Goal: Information Seeking & Learning: Learn about a topic

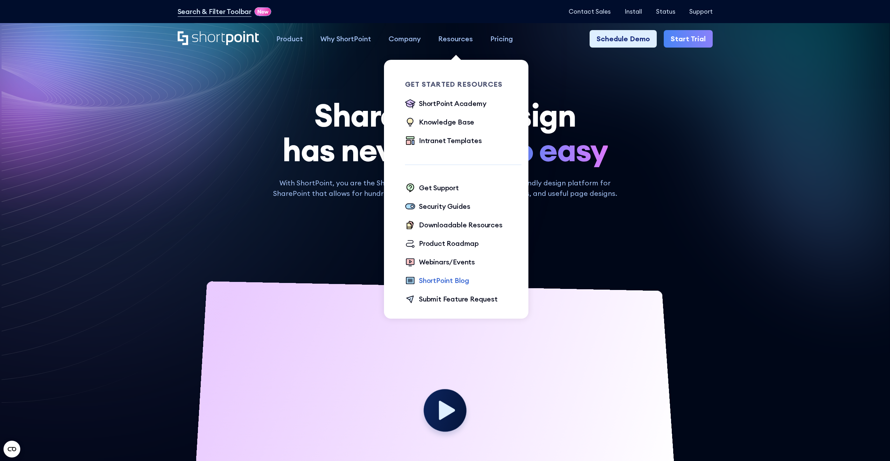
click at [454, 282] on div "ShortPoint Blog" at bounding box center [444, 280] width 50 height 10
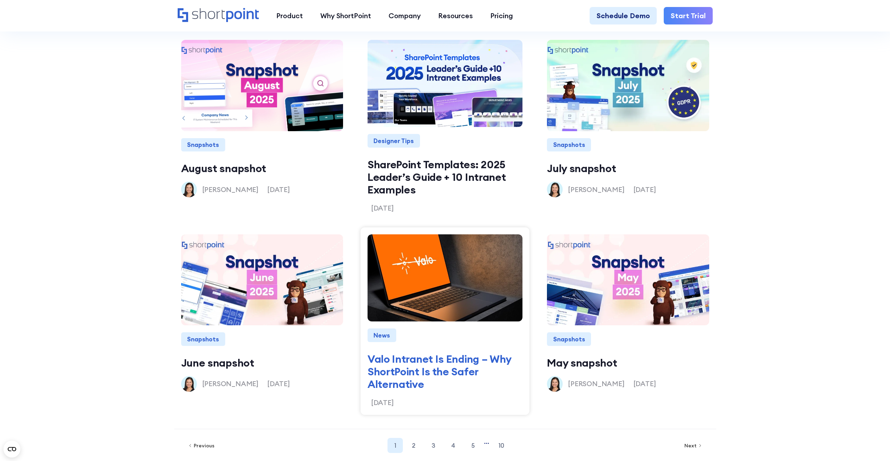
scroll to position [874, 0]
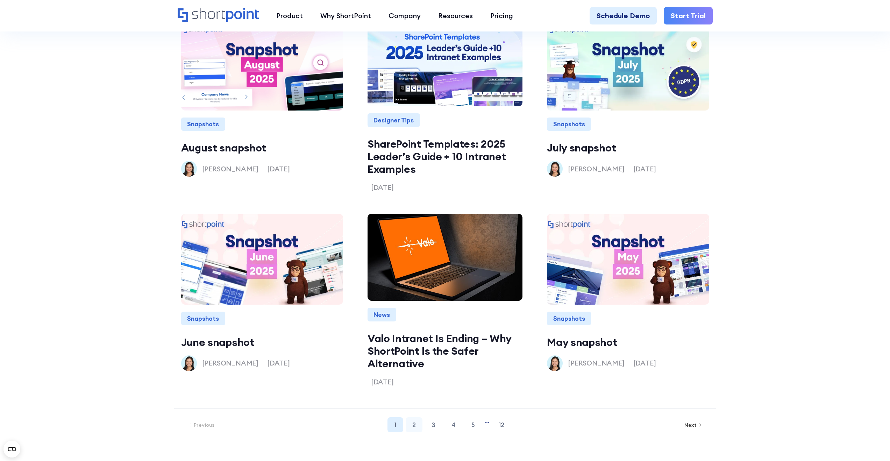
click at [414, 426] on link "2" at bounding box center [414, 424] width 17 height 15
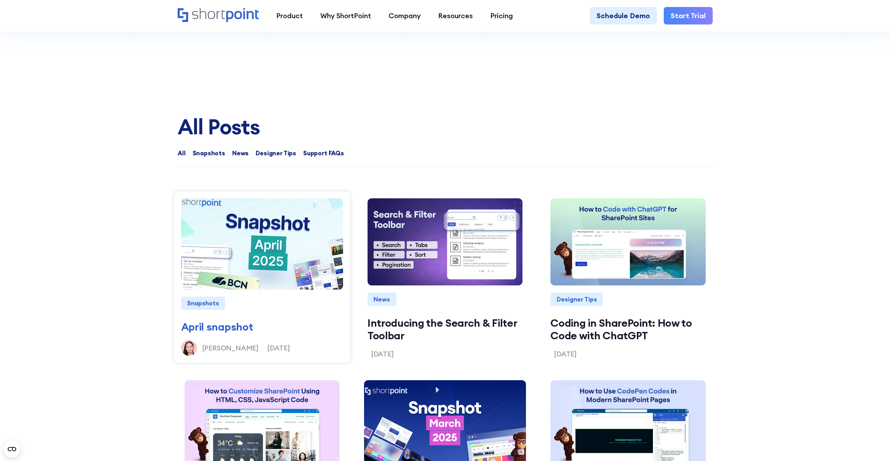
scroll to position [638, 0]
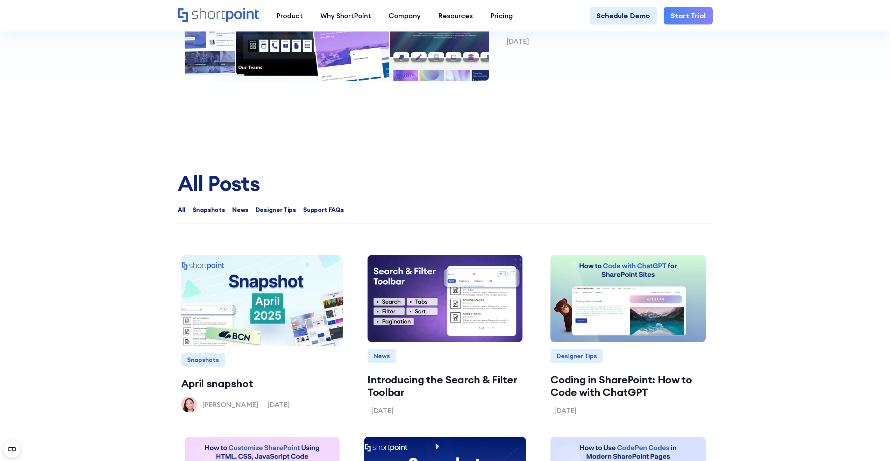
click at [282, 213] on span "Designer Tips" at bounding box center [276, 209] width 41 height 9
click at [249, 206] on input "Designer Tips" at bounding box center [249, 206] width 0 height 0
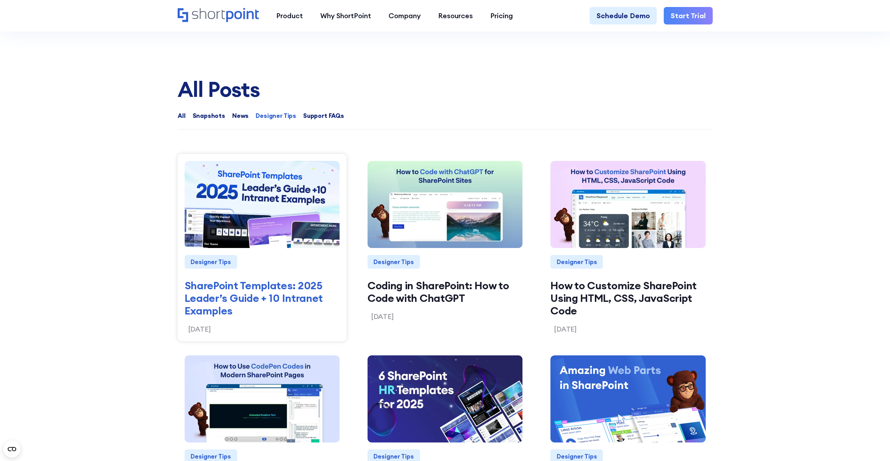
scroll to position [740, 0]
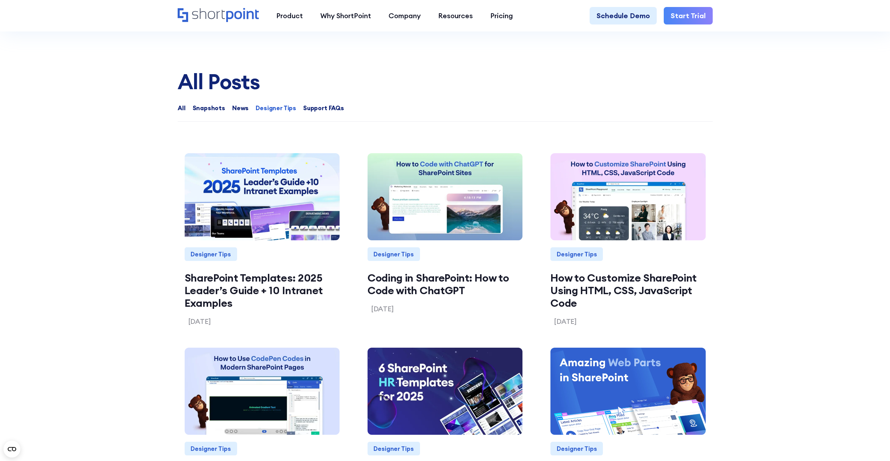
click at [315, 110] on span "Support FAQs" at bounding box center [323, 108] width 41 height 9
click at [296, 105] on input "Support FAQs" at bounding box center [296, 105] width 0 height 0
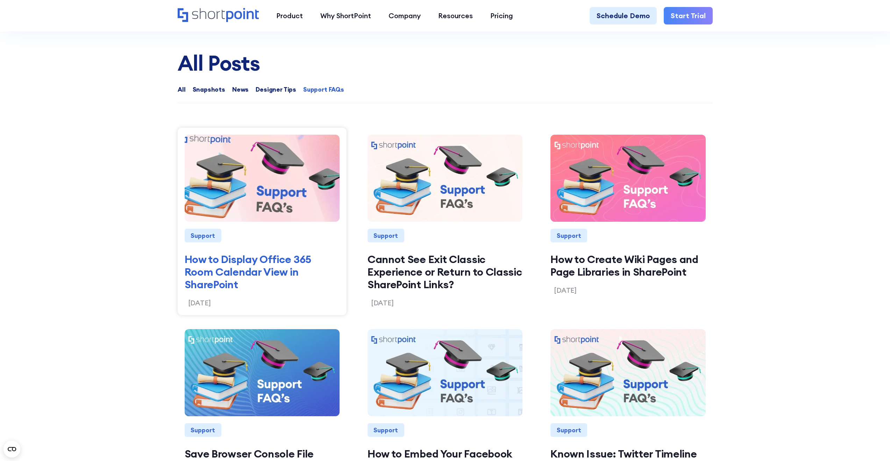
scroll to position [752, 0]
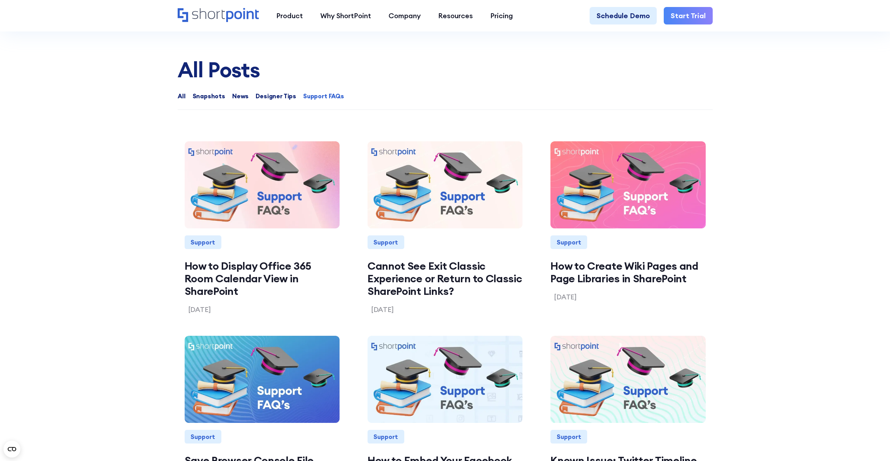
click at [274, 95] on span "Designer Tips" at bounding box center [276, 96] width 41 height 9
click at [249, 93] on input "Designer Tips" at bounding box center [249, 93] width 0 height 0
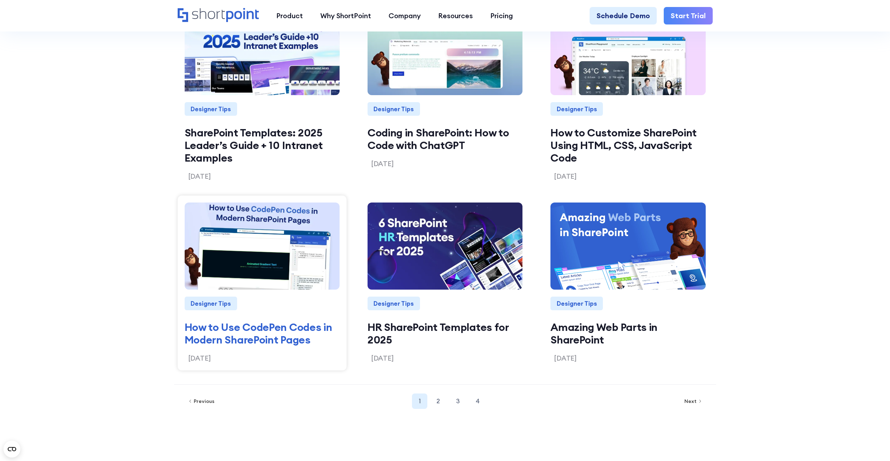
scroll to position [962, 0]
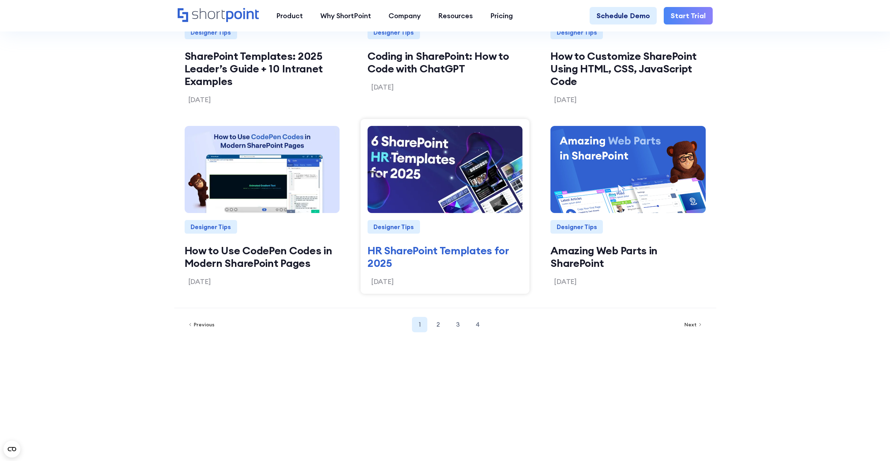
click at [426, 250] on link "HR SharePoint Templates for 2025" at bounding box center [445, 256] width 155 height 25
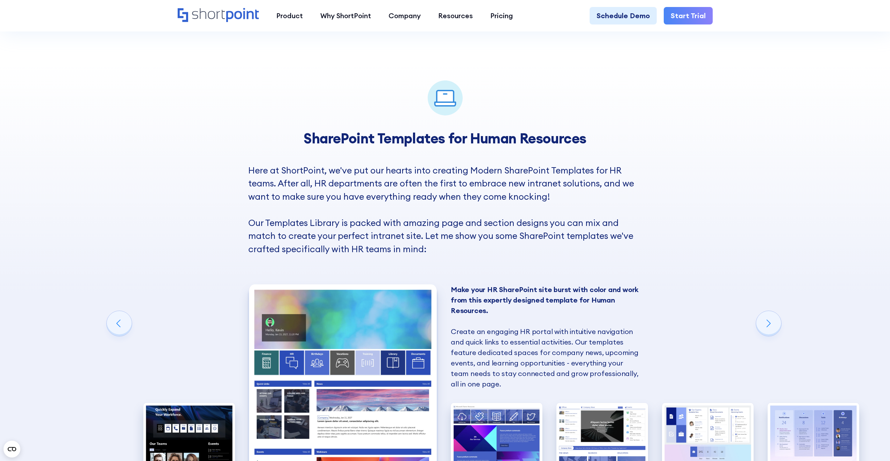
scroll to position [619, 0]
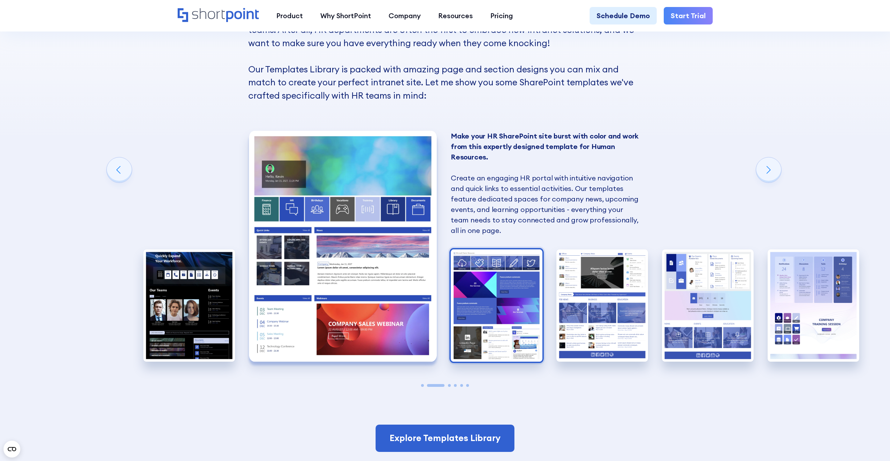
click at [493, 311] on img "3 / 6" at bounding box center [497, 305] width 92 height 113
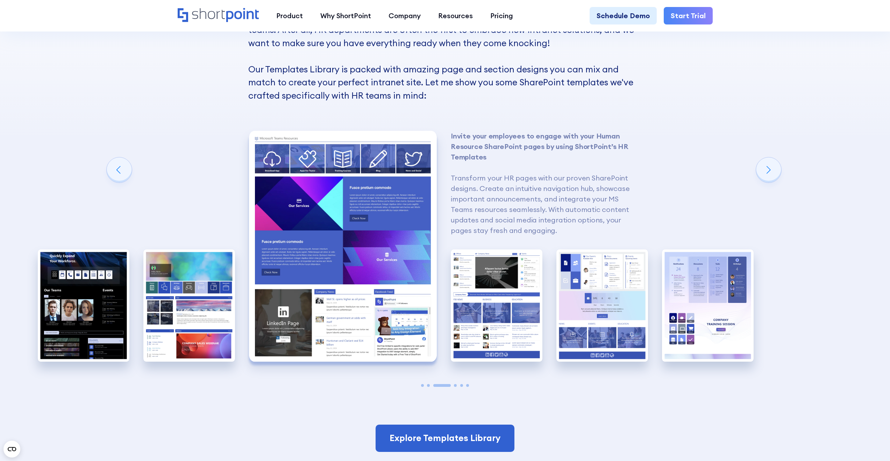
click at [386, 283] on img "3 / 6" at bounding box center [343, 246] width 188 height 231
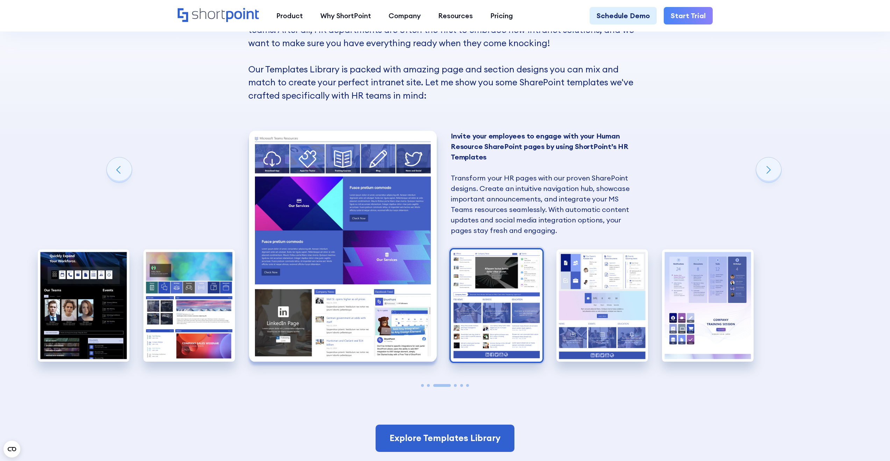
click at [472, 301] on img "4 / 6" at bounding box center [497, 305] width 92 height 113
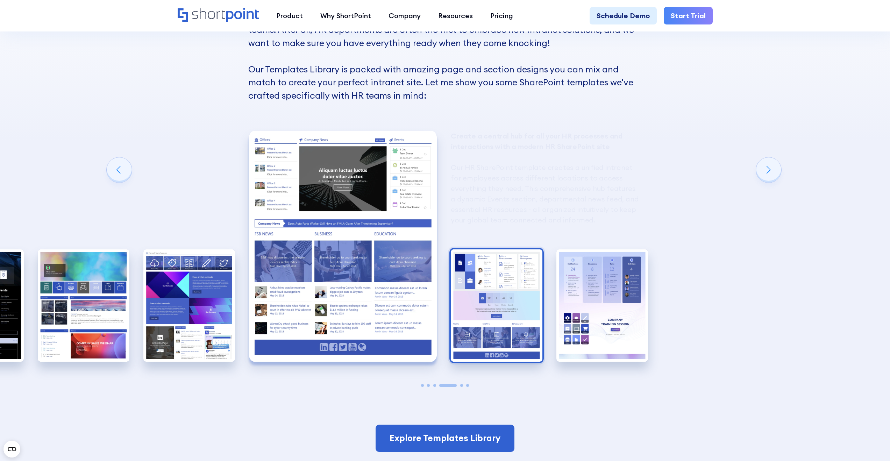
click at [473, 298] on img "5 / 6" at bounding box center [497, 305] width 92 height 113
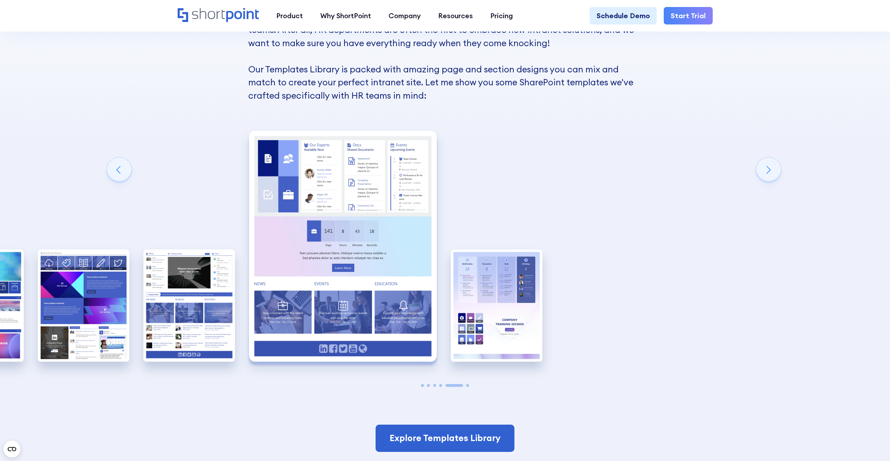
click at [473, 298] on img "6 / 6" at bounding box center [497, 305] width 92 height 113
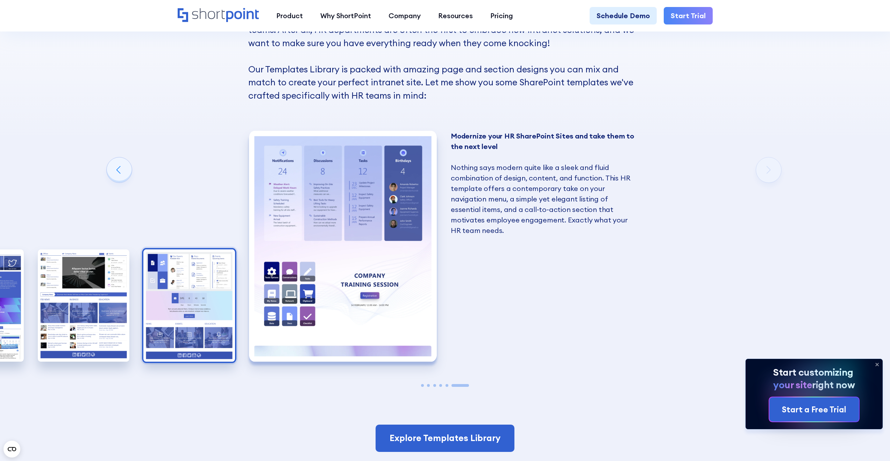
click at [198, 281] on img "5 / 6" at bounding box center [189, 305] width 92 height 113
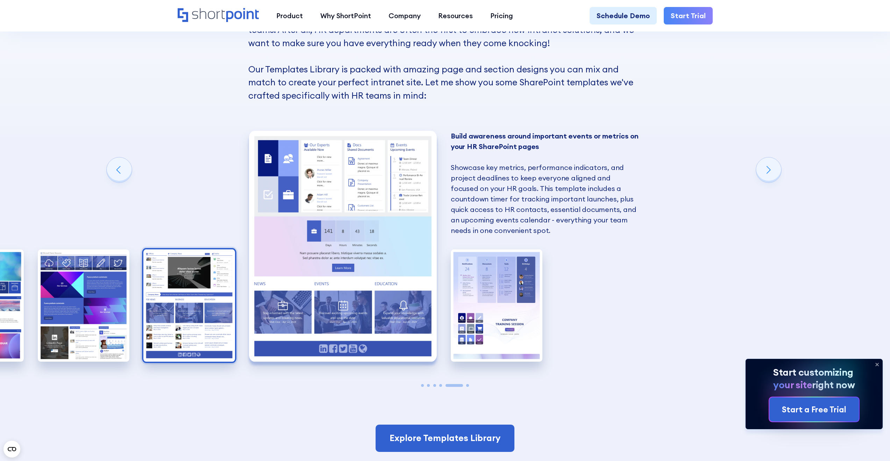
click at [168, 282] on img "4 / 6" at bounding box center [189, 305] width 92 height 113
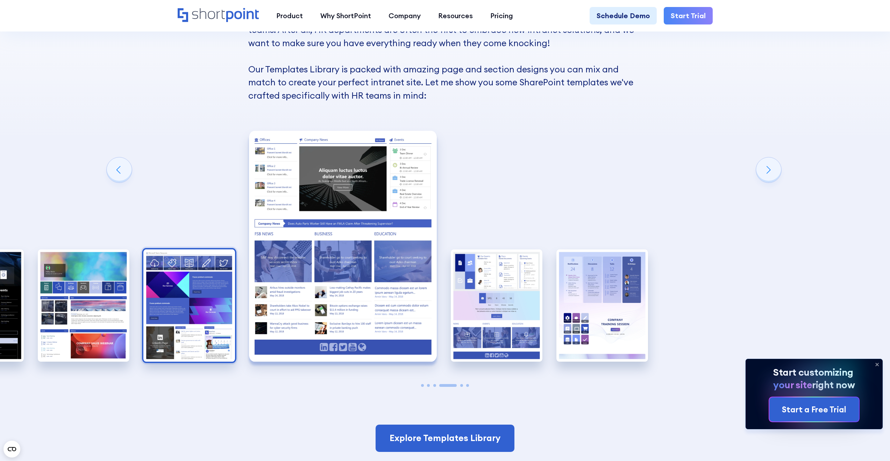
click at [168, 282] on img "3 / 6" at bounding box center [189, 305] width 92 height 113
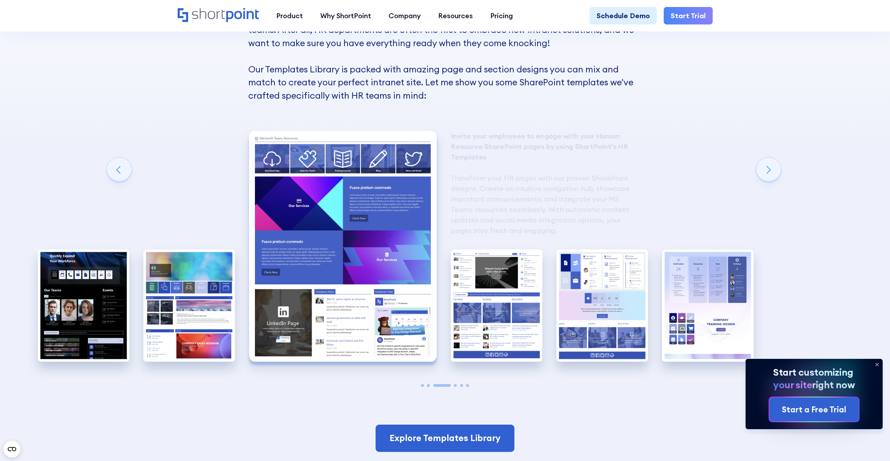
click at [168, 282] on img "2 / 6" at bounding box center [189, 305] width 92 height 113
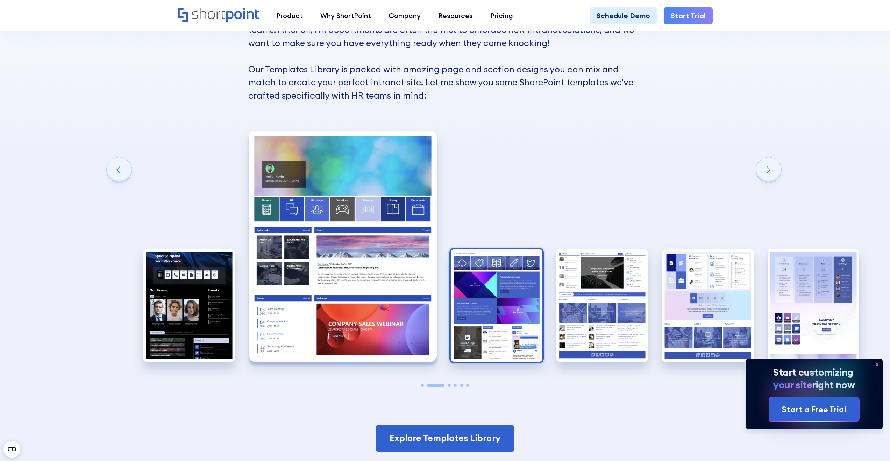
click at [168, 282] on img "1 / 6" at bounding box center [189, 305] width 92 height 113
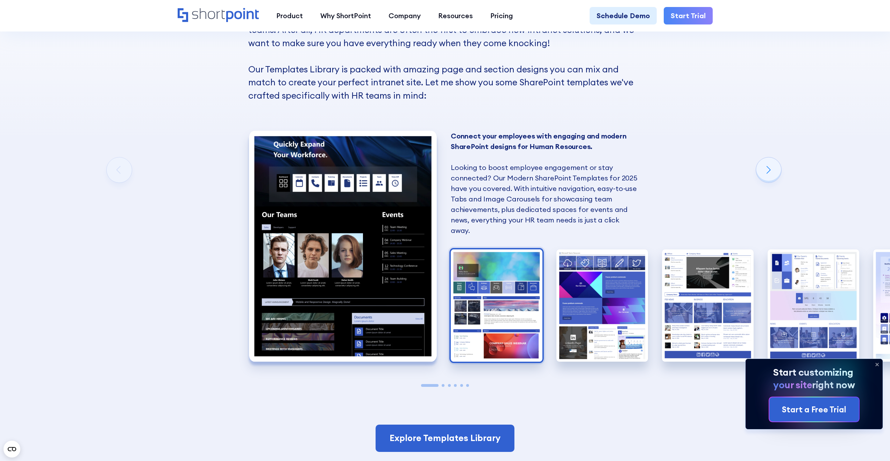
click at [490, 304] on img "2 / 6" at bounding box center [497, 305] width 92 height 113
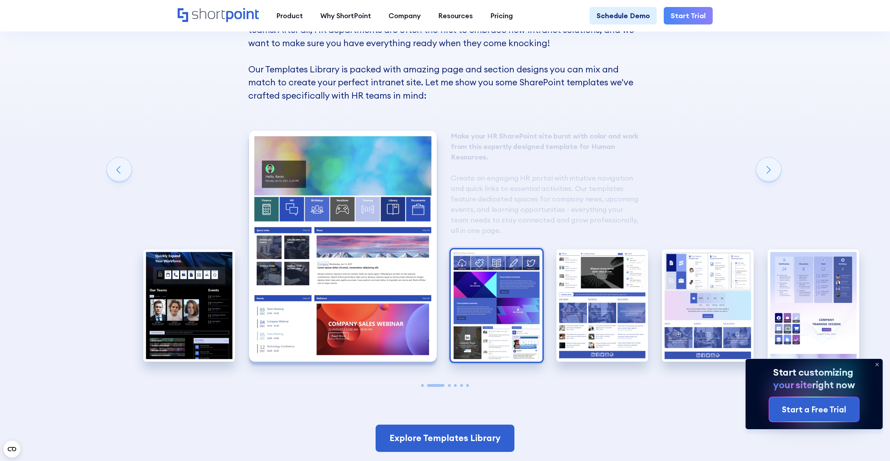
click at [490, 303] on img "3 / 6" at bounding box center [497, 305] width 92 height 113
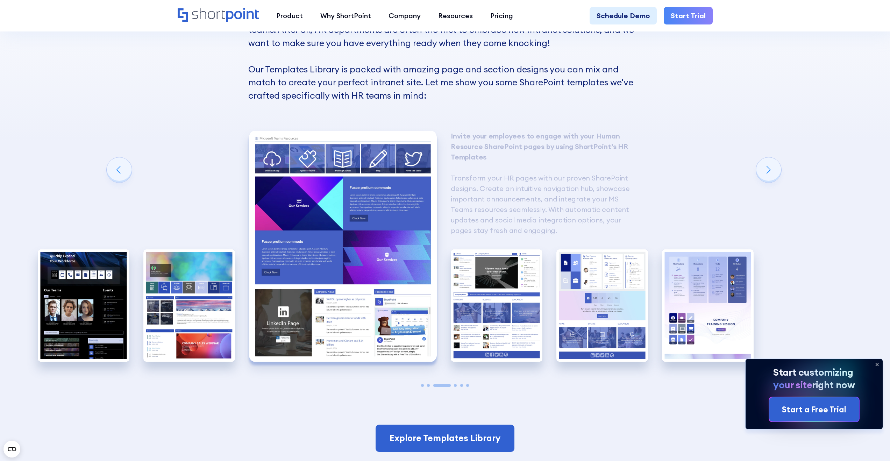
click at [490, 303] on img "4 / 6" at bounding box center [497, 305] width 92 height 113
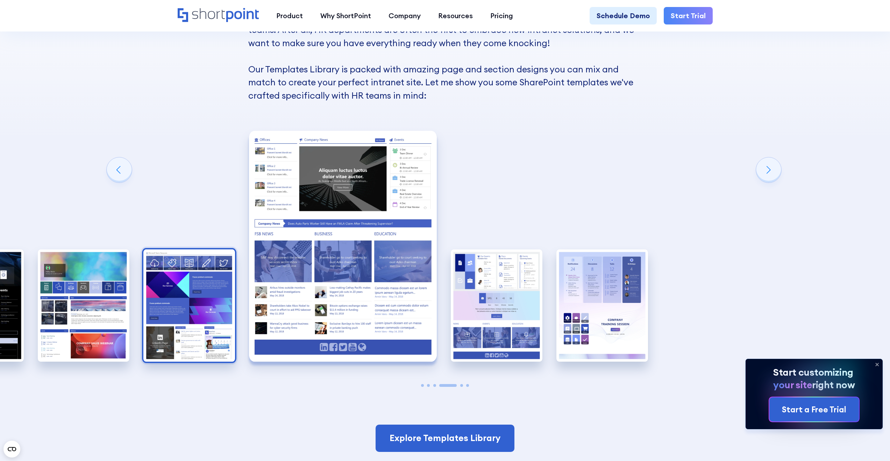
click at [490, 303] on img "5 / 6" at bounding box center [497, 305] width 92 height 113
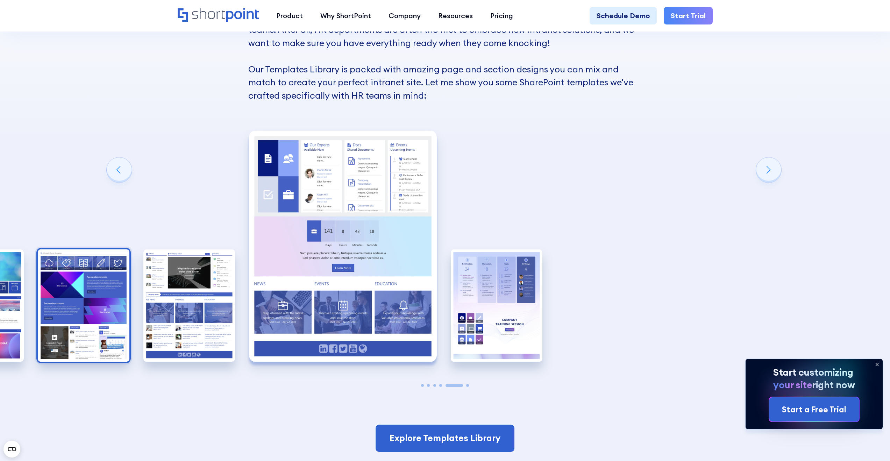
click at [490, 303] on img "6 / 6" at bounding box center [497, 305] width 92 height 113
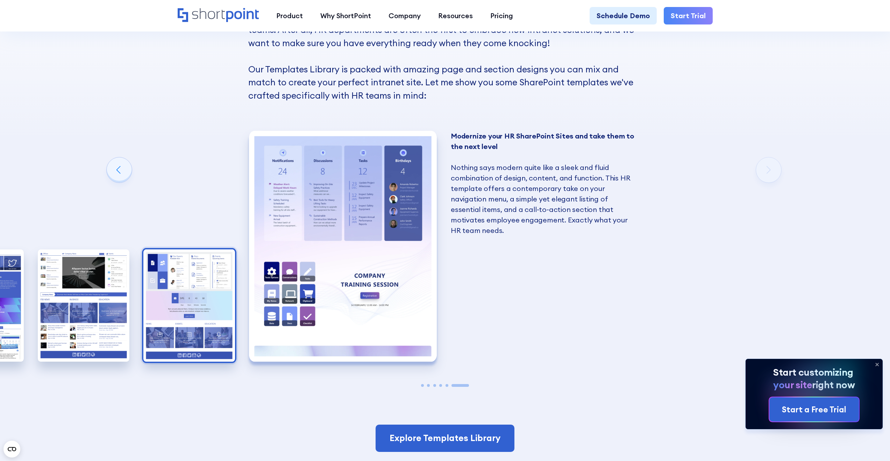
click at [202, 296] on img "5 / 6" at bounding box center [189, 305] width 92 height 113
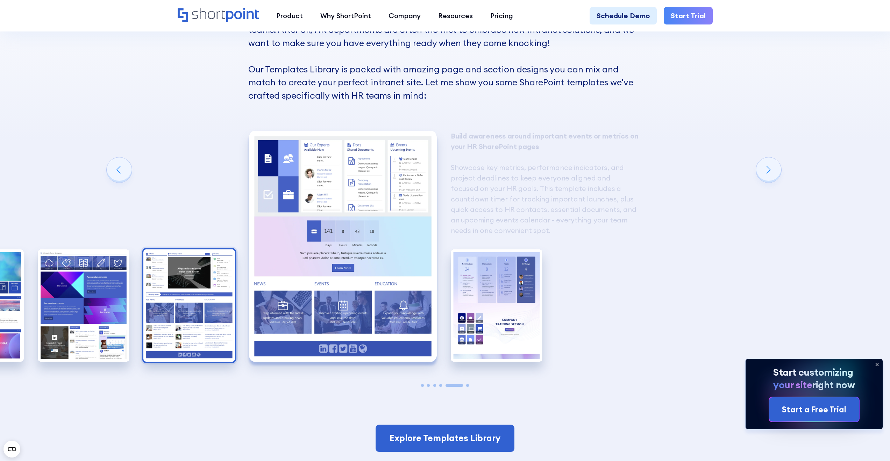
click at [176, 291] on img "4 / 6" at bounding box center [189, 305] width 92 height 113
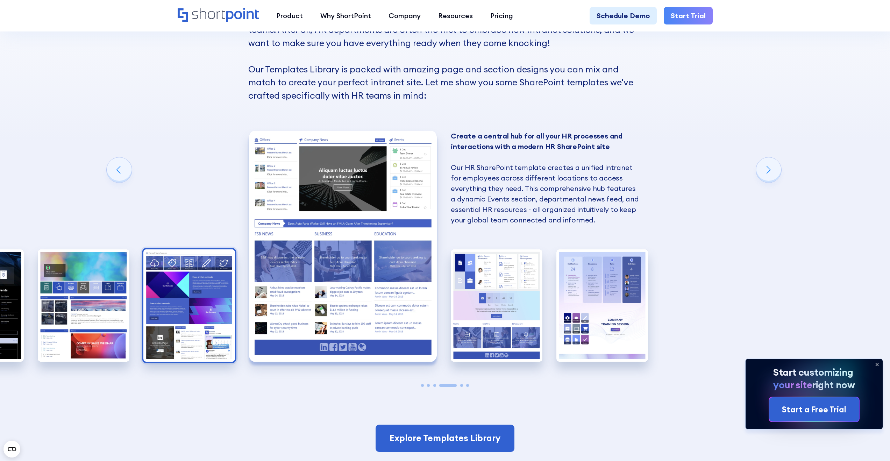
click at [220, 290] on img "3 / 6" at bounding box center [189, 305] width 92 height 113
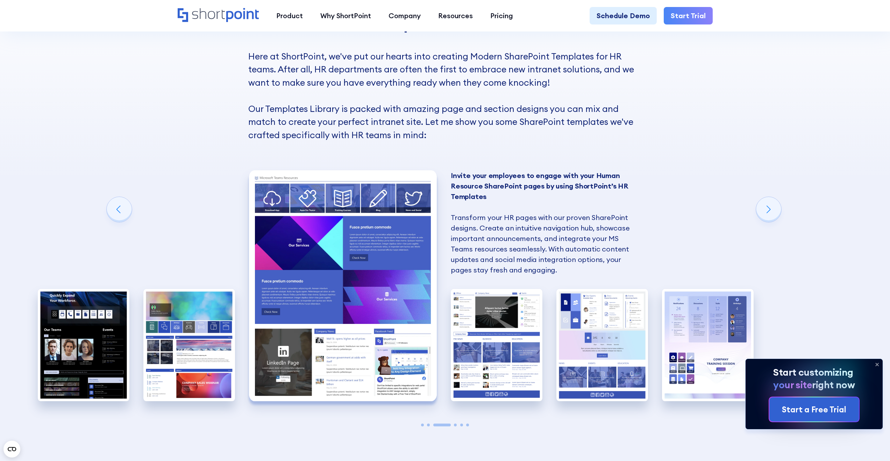
scroll to position [818, 0]
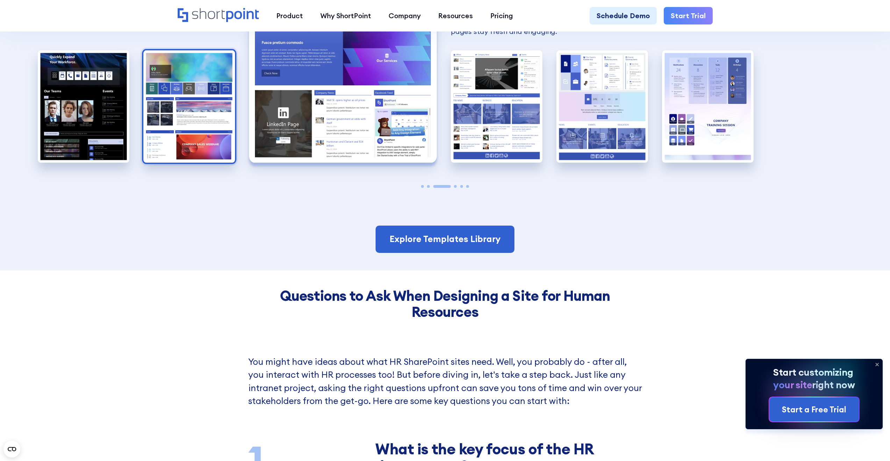
click at [211, 154] on img "2 / 6" at bounding box center [189, 106] width 92 height 113
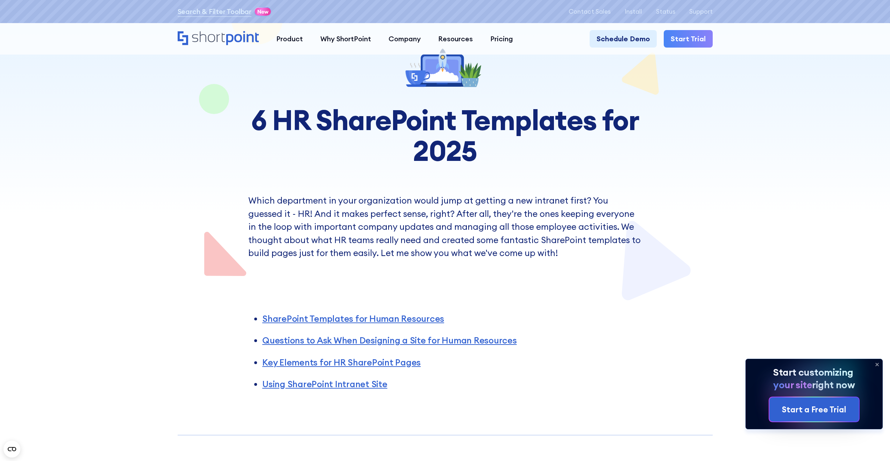
scroll to position [0, 0]
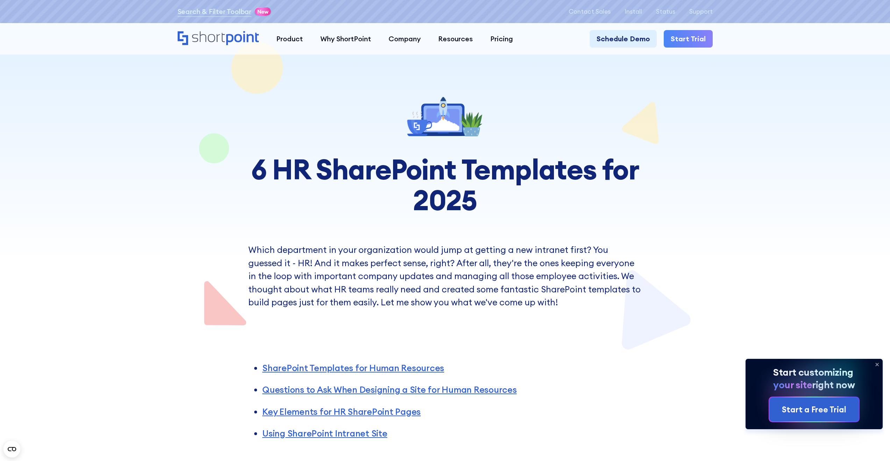
click at [642, 196] on h1 "6 HR SharePoint Templates for 2025" at bounding box center [445, 185] width 420 height 62
click at [878, 366] on icon at bounding box center [877, 364] width 11 height 11
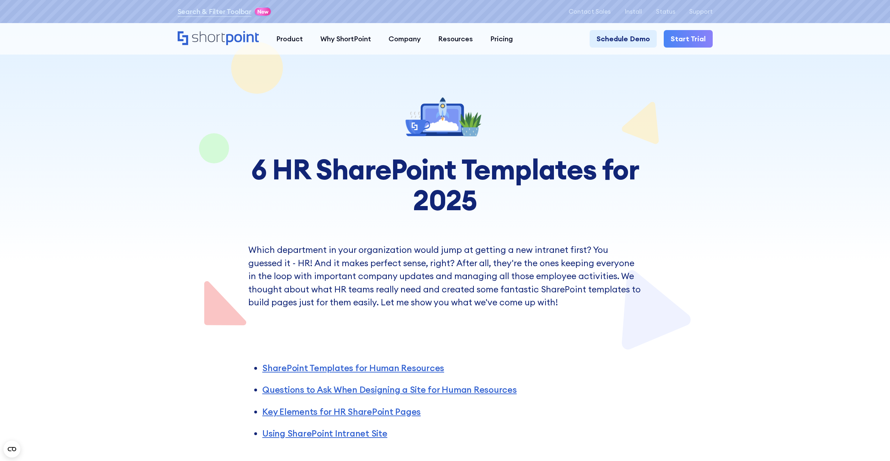
click at [726, 335] on div at bounding box center [445, 175] width 890 height 351
click at [540, 301] on p "Which department in your organization would jump at getting a new intranet firs…" at bounding box center [445, 276] width 394 height 66
click at [651, 116] on div at bounding box center [445, 115] width 420 height 49
drag, startPoint x: 653, startPoint y: 89, endPoint x: 621, endPoint y: 107, distance: 36.8
click at [606, 137] on section "6 HR SharePoint Templates for 2025 Which department in your organization would …" at bounding box center [445, 175] width 890 height 351
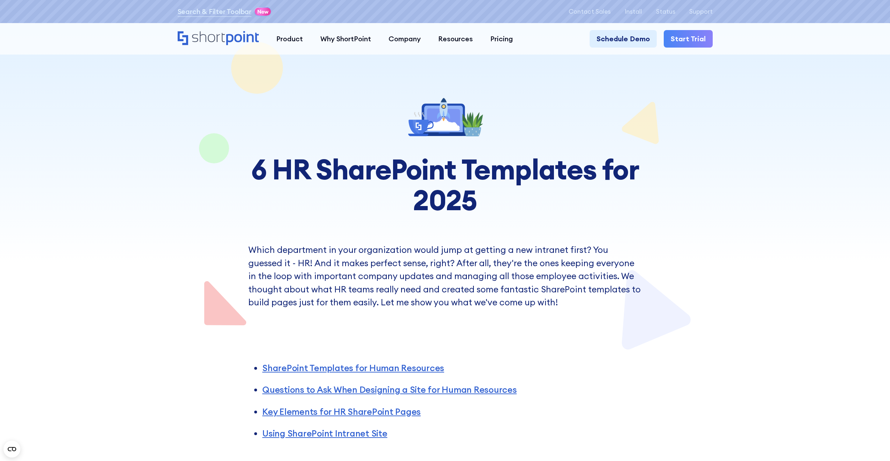
drag, startPoint x: 621, startPoint y: 107, endPoint x: 710, endPoint y: 158, distance: 102.8
click at [713, 162] on section "6 HR SharePoint Templates for 2025 Which department in your organization would …" at bounding box center [445, 175] width 890 height 351
